Goal: Task Accomplishment & Management: Manage account settings

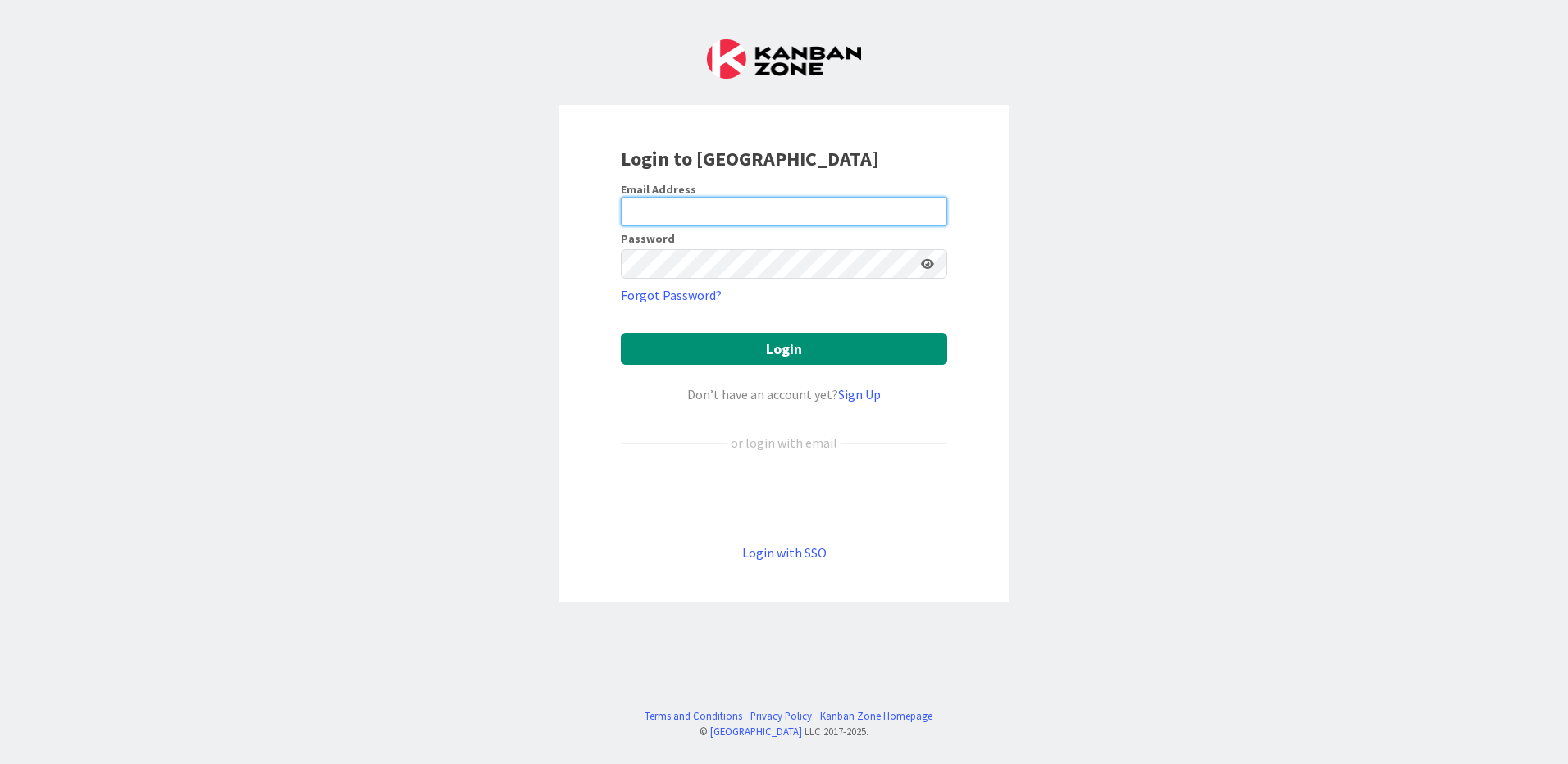
click at [843, 219] on input "email" at bounding box center [784, 211] width 326 height 29
type input "[EMAIL_ADDRESS][PERSON_NAME][DOMAIN_NAME]"
click at [621, 333] on button "Login" at bounding box center [784, 349] width 326 height 32
